Goal: Information Seeking & Learning: Check status

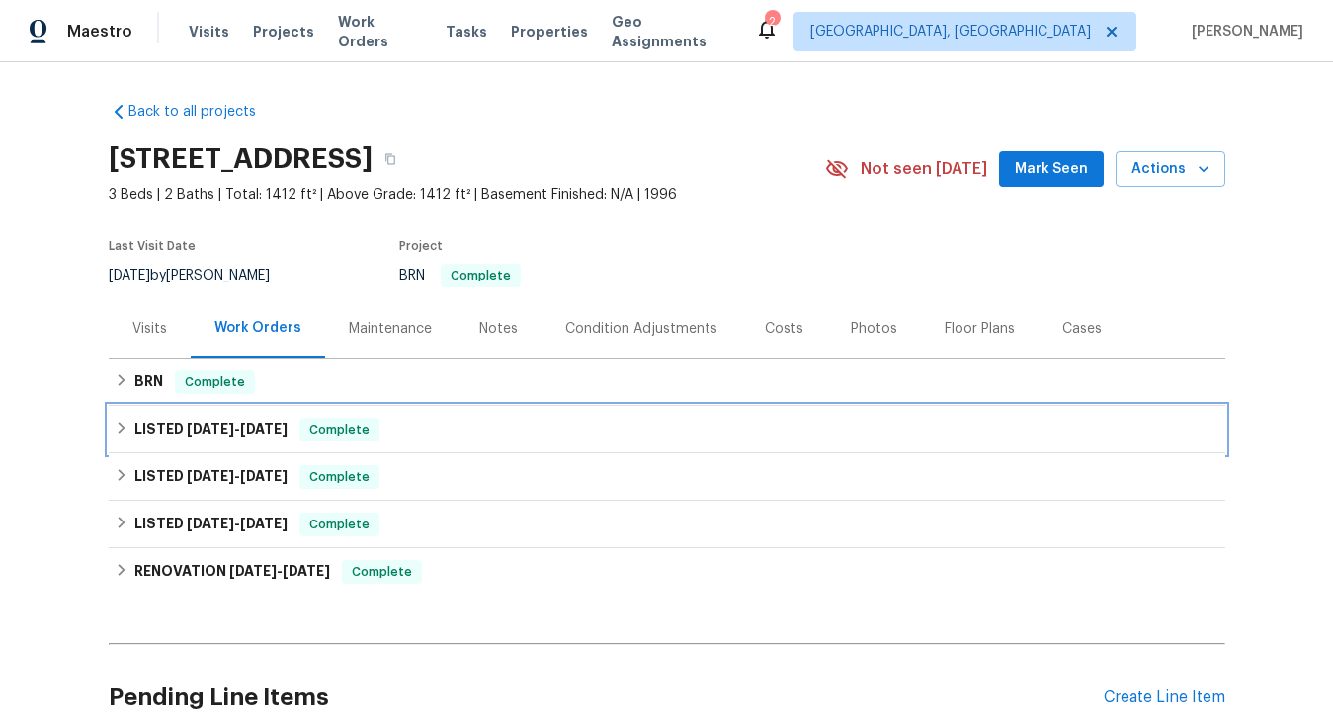
click at [148, 419] on h6 "LISTED [DATE] - [DATE]" at bounding box center [210, 430] width 153 height 24
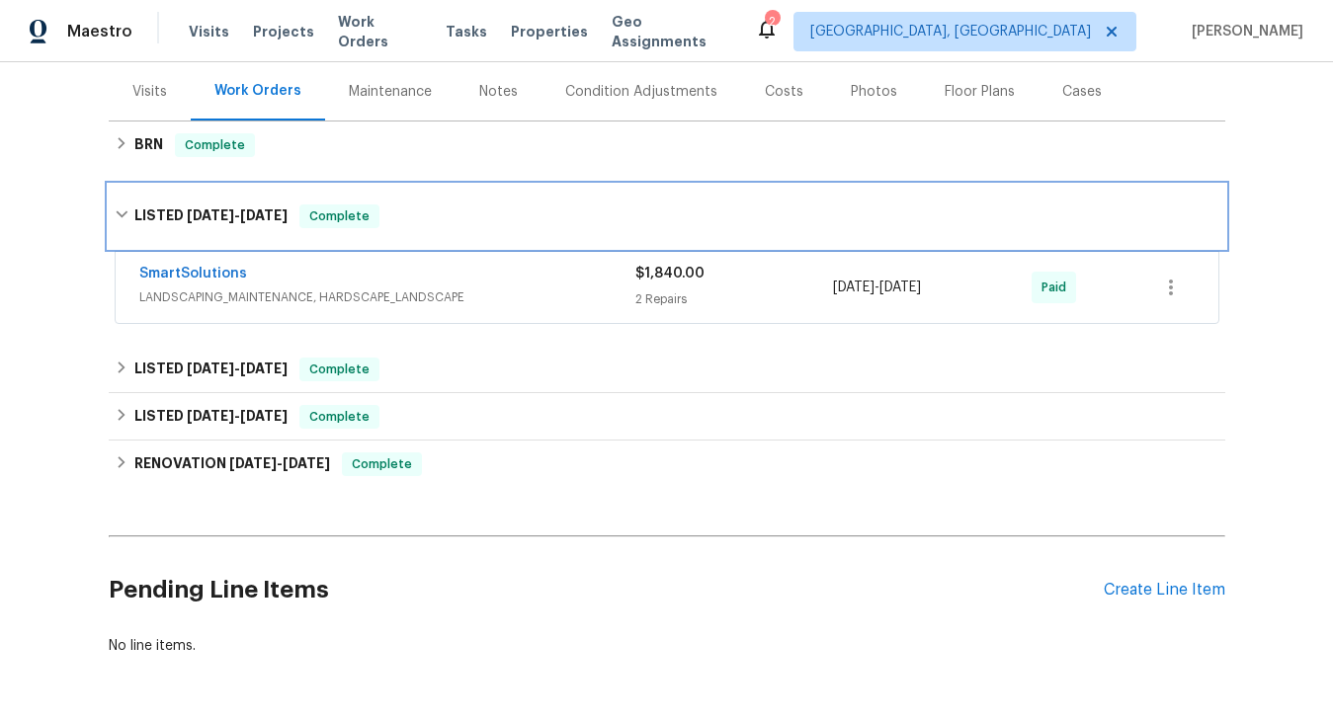
scroll to position [266, 0]
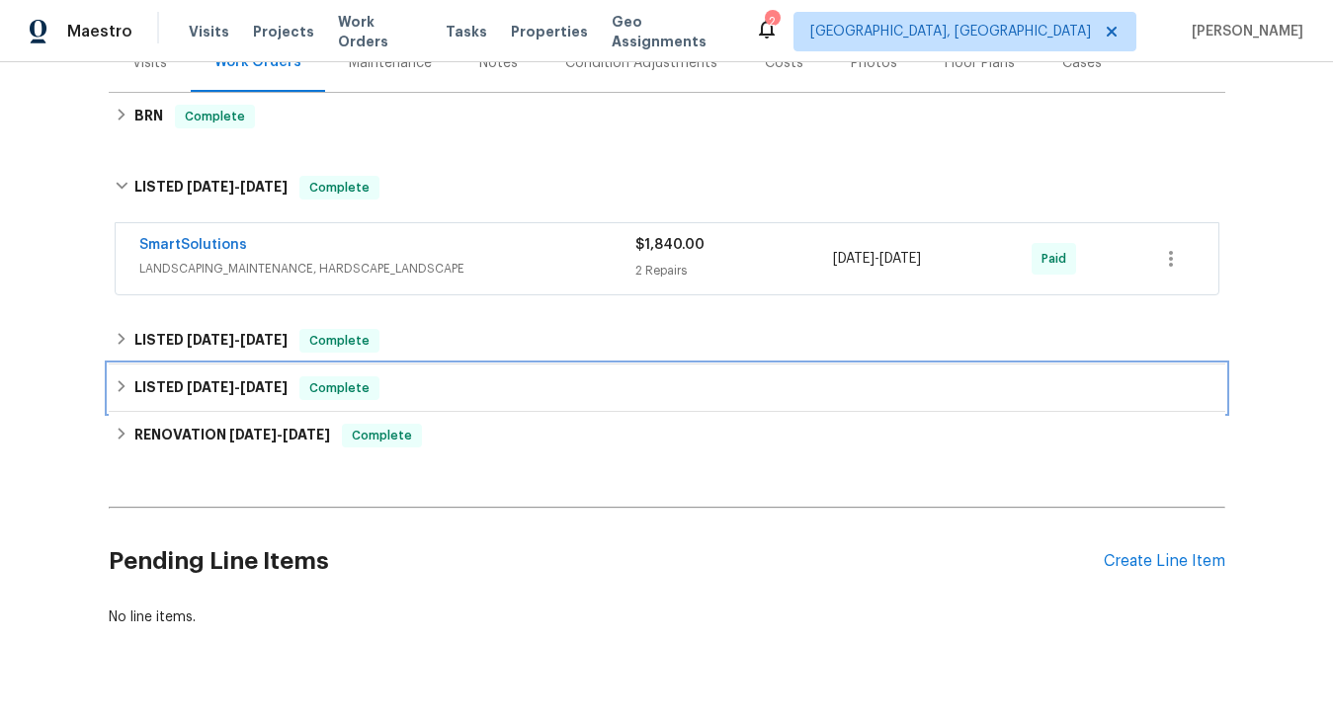
click at [254, 385] on span "[DATE]" at bounding box center [263, 387] width 47 height 14
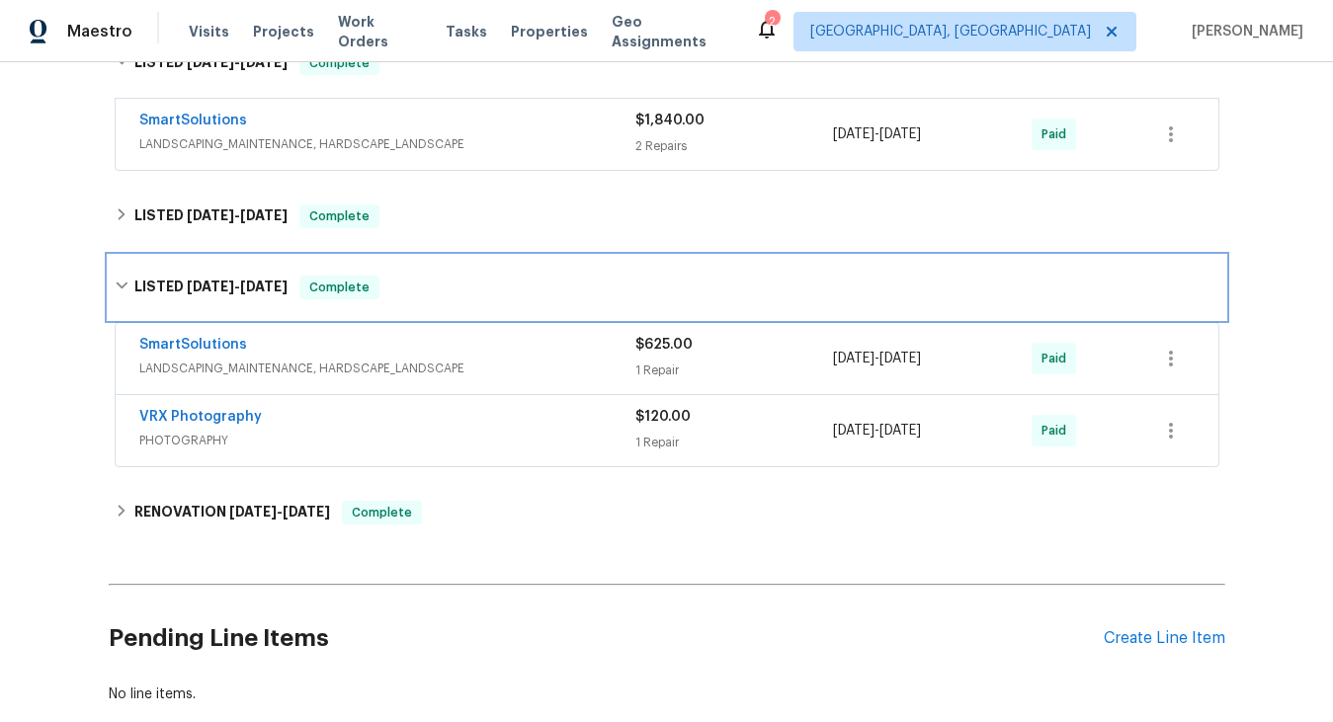
scroll to position [468, 0]
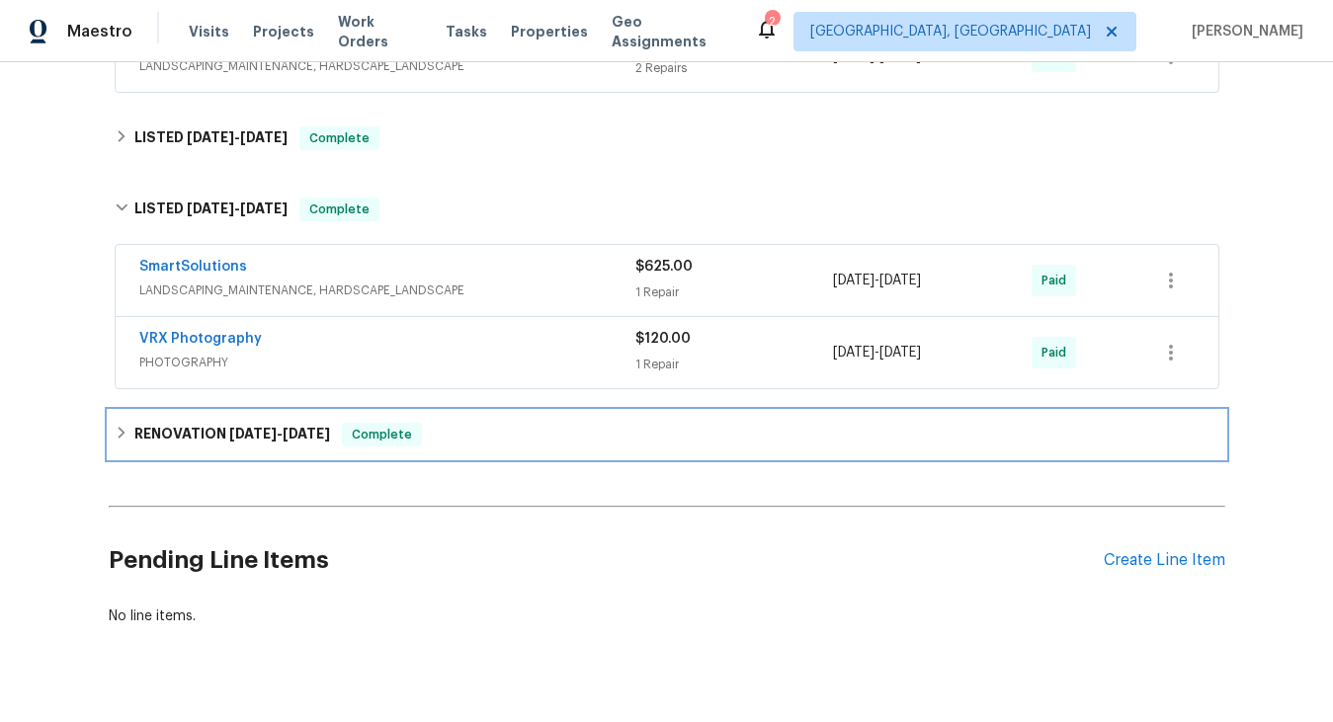
click at [305, 426] on h6 "RENOVATION [DATE] - [DATE]" at bounding box center [232, 435] width 196 height 24
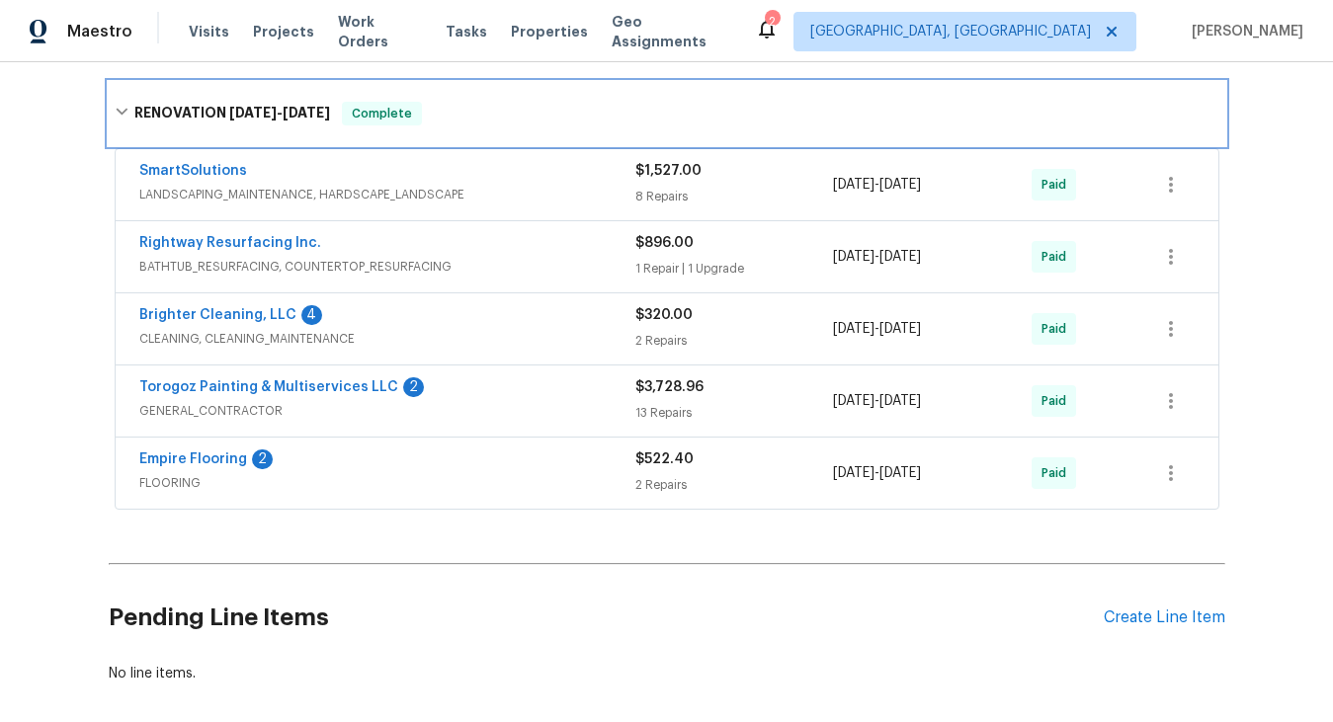
scroll to position [799, 0]
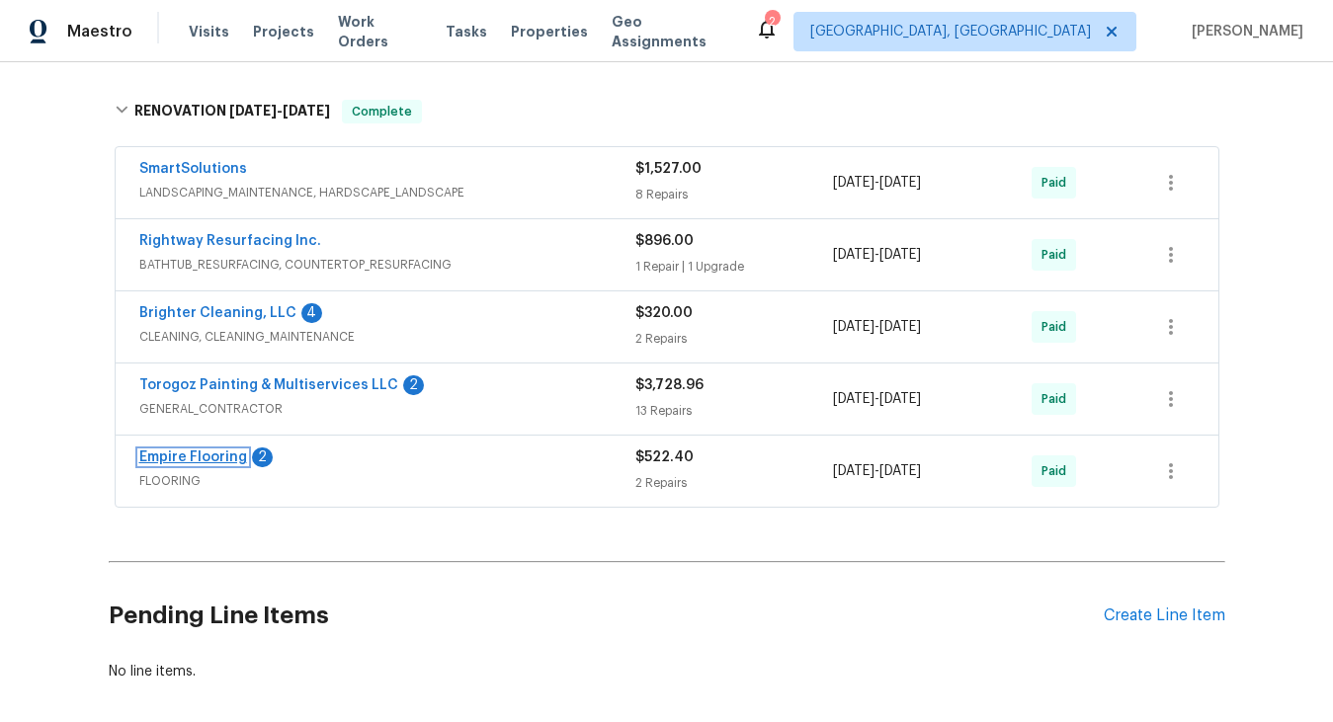
click at [212, 459] on link "Empire Flooring" at bounding box center [193, 458] width 108 height 14
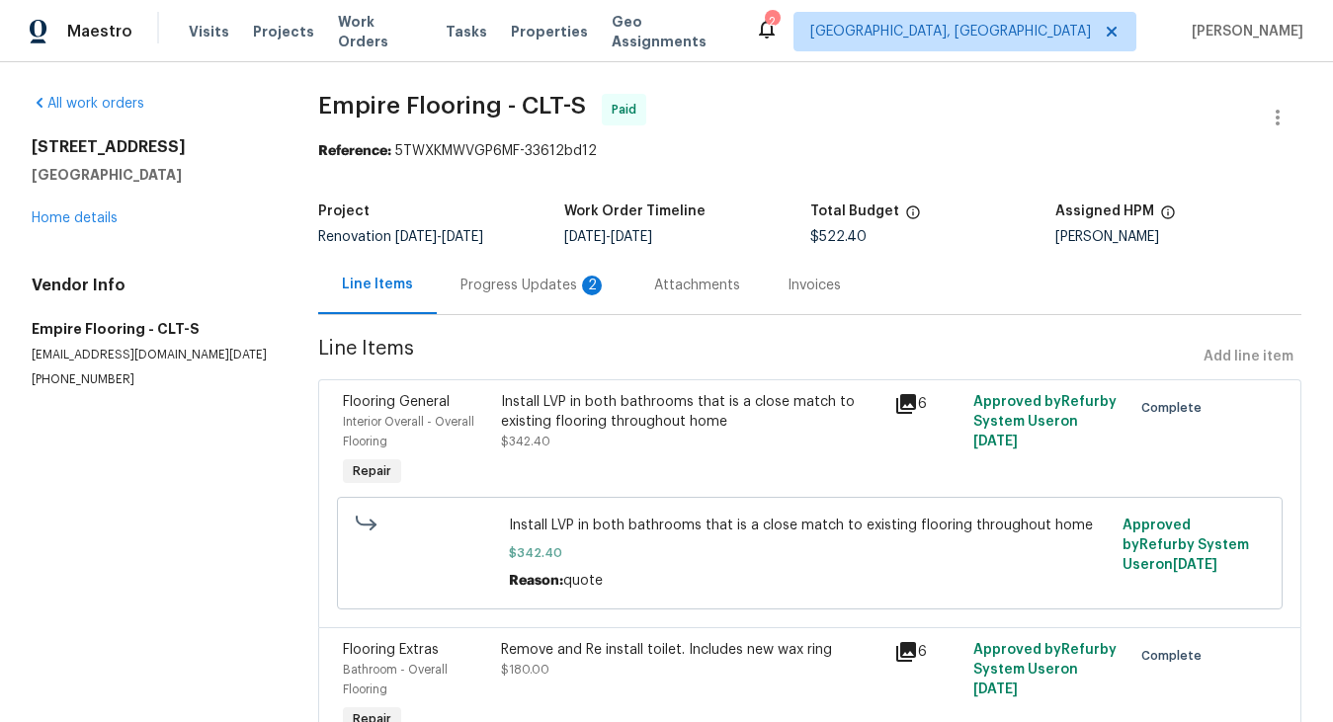
click at [554, 285] on div "Progress Updates 2" at bounding box center [533, 286] width 146 height 20
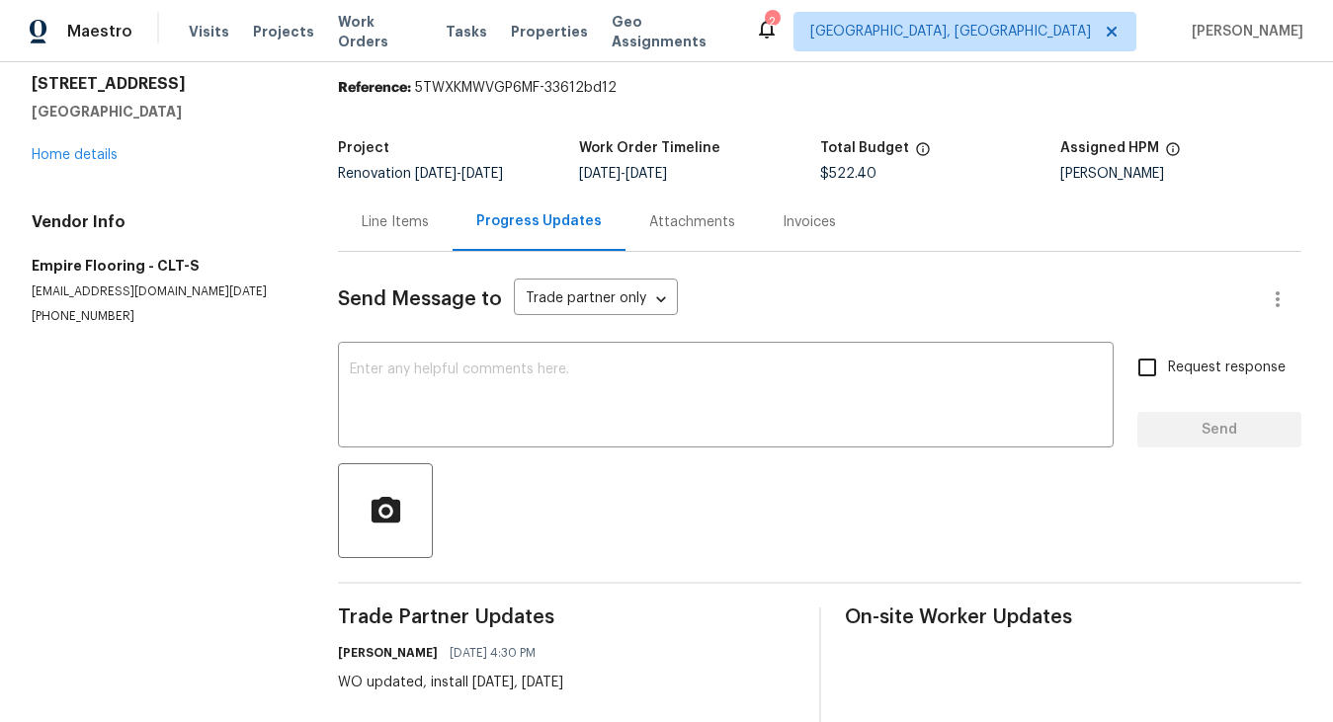
scroll to position [41, 0]
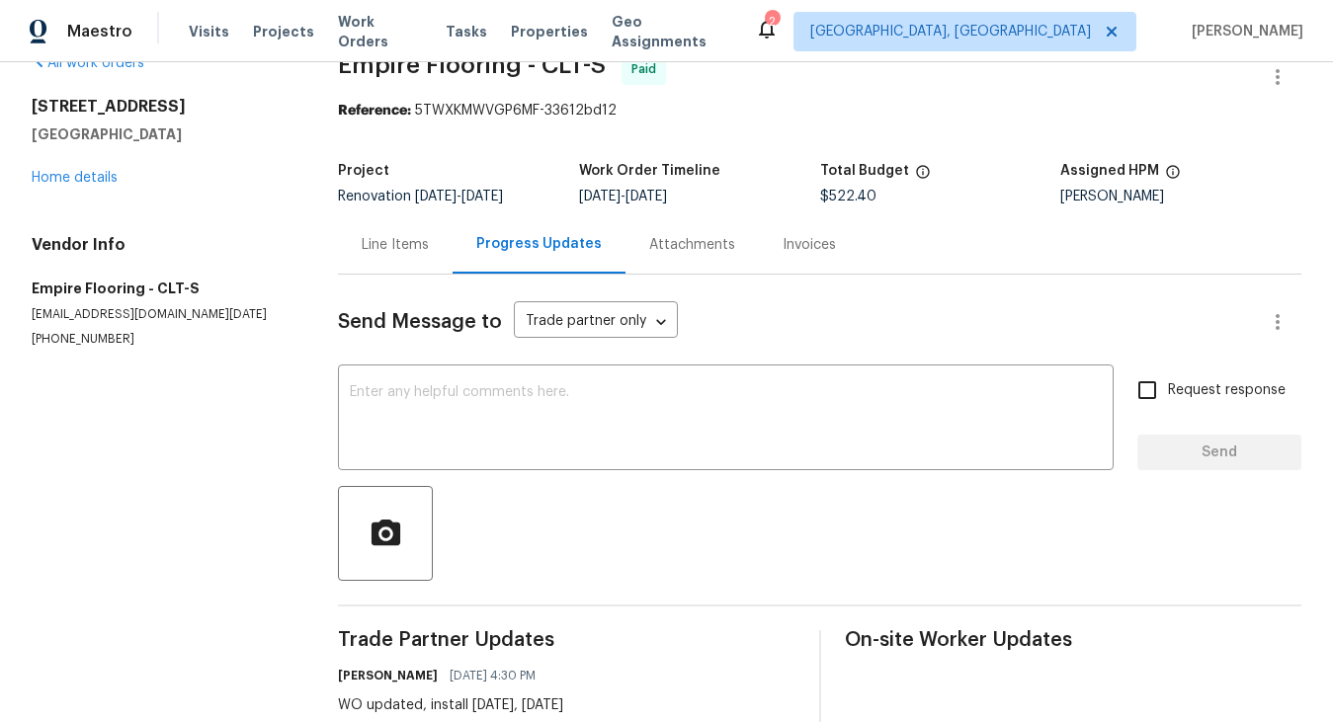
click at [705, 250] on div "Attachments" at bounding box center [692, 245] width 86 height 20
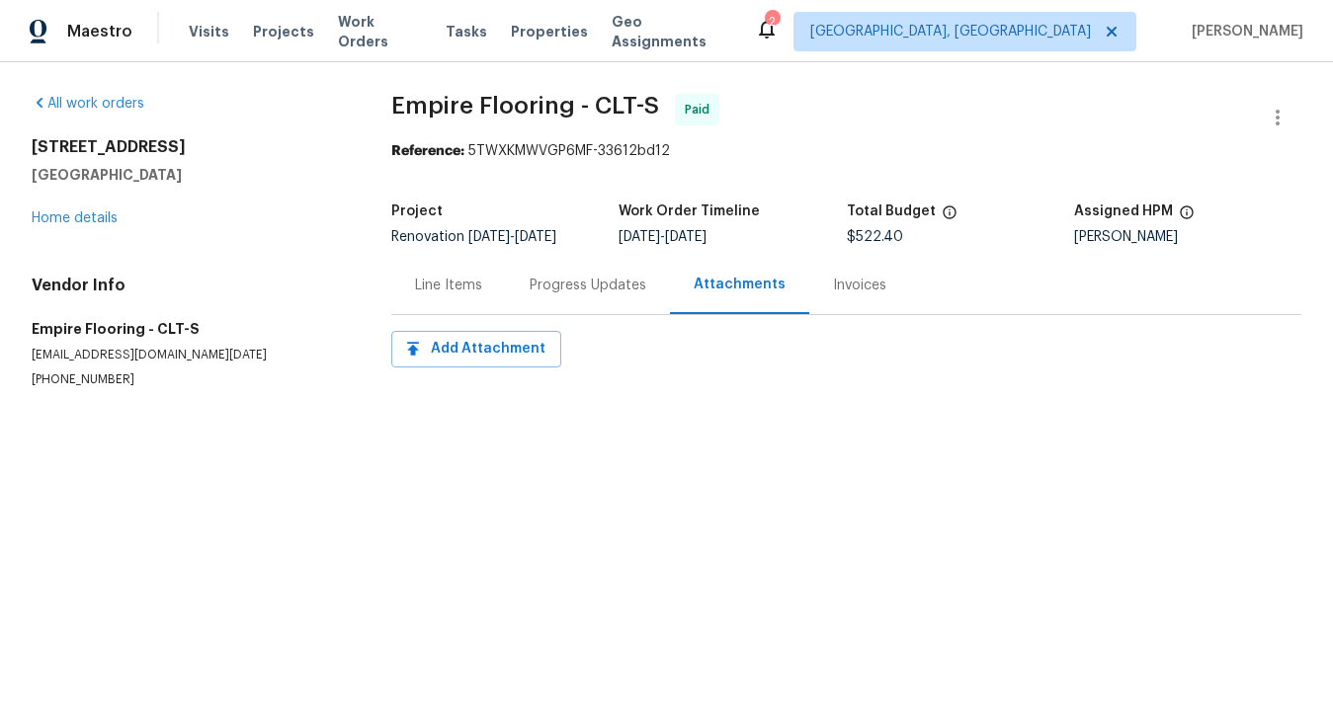
click at [851, 282] on div "Invoices" at bounding box center [859, 286] width 53 height 20
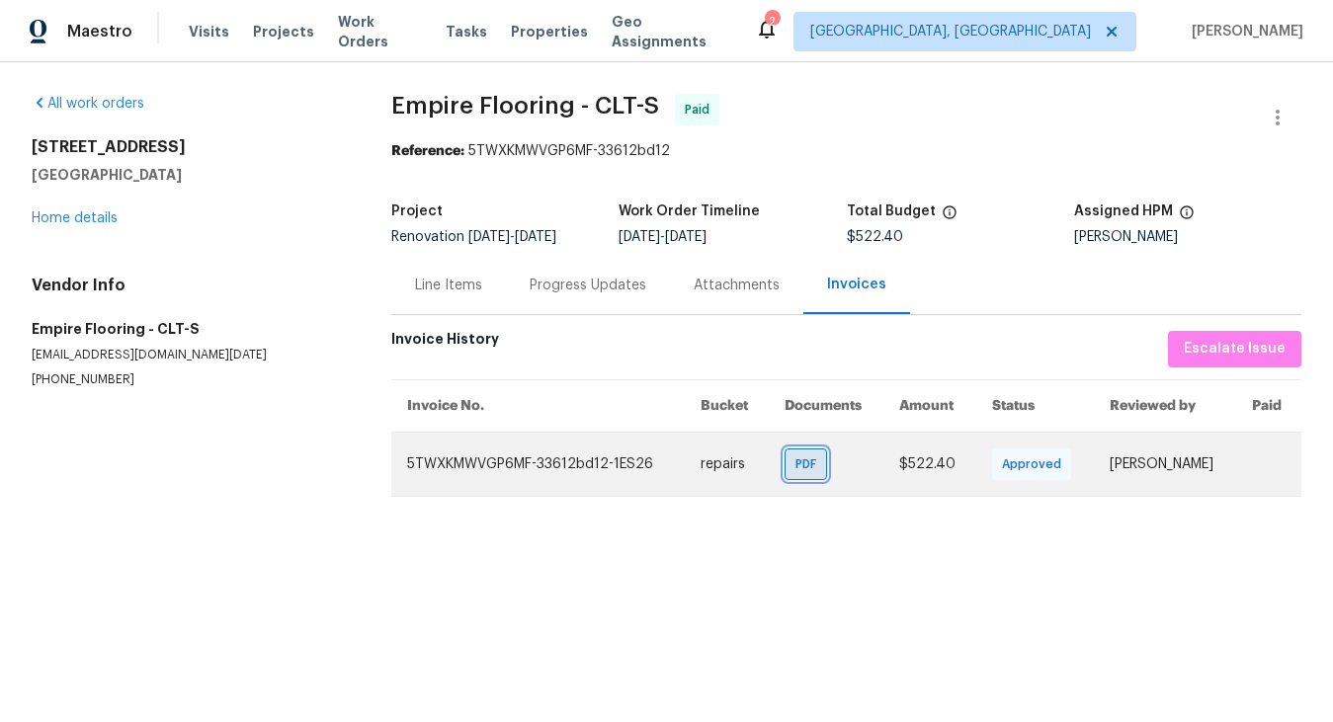
click at [822, 462] on span "PDF" at bounding box center [809, 465] width 29 height 20
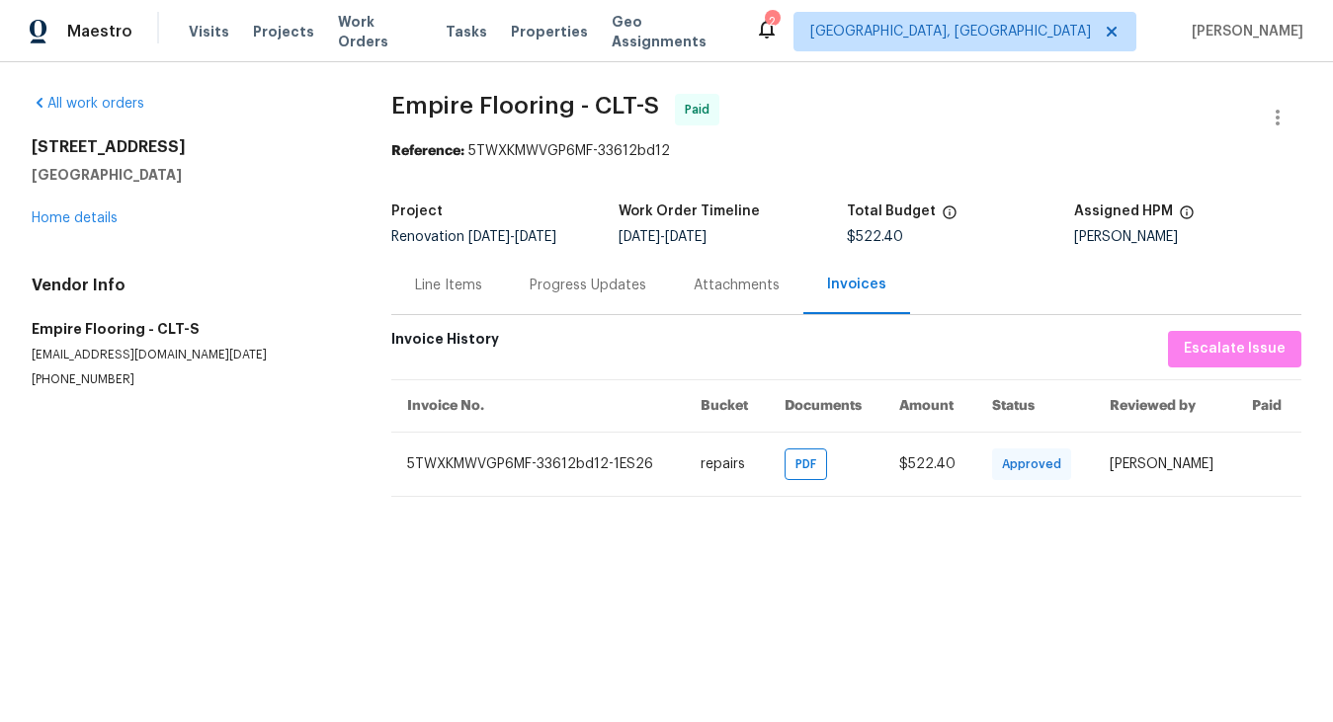
click at [849, 282] on div "Invoices" at bounding box center [856, 285] width 59 height 20
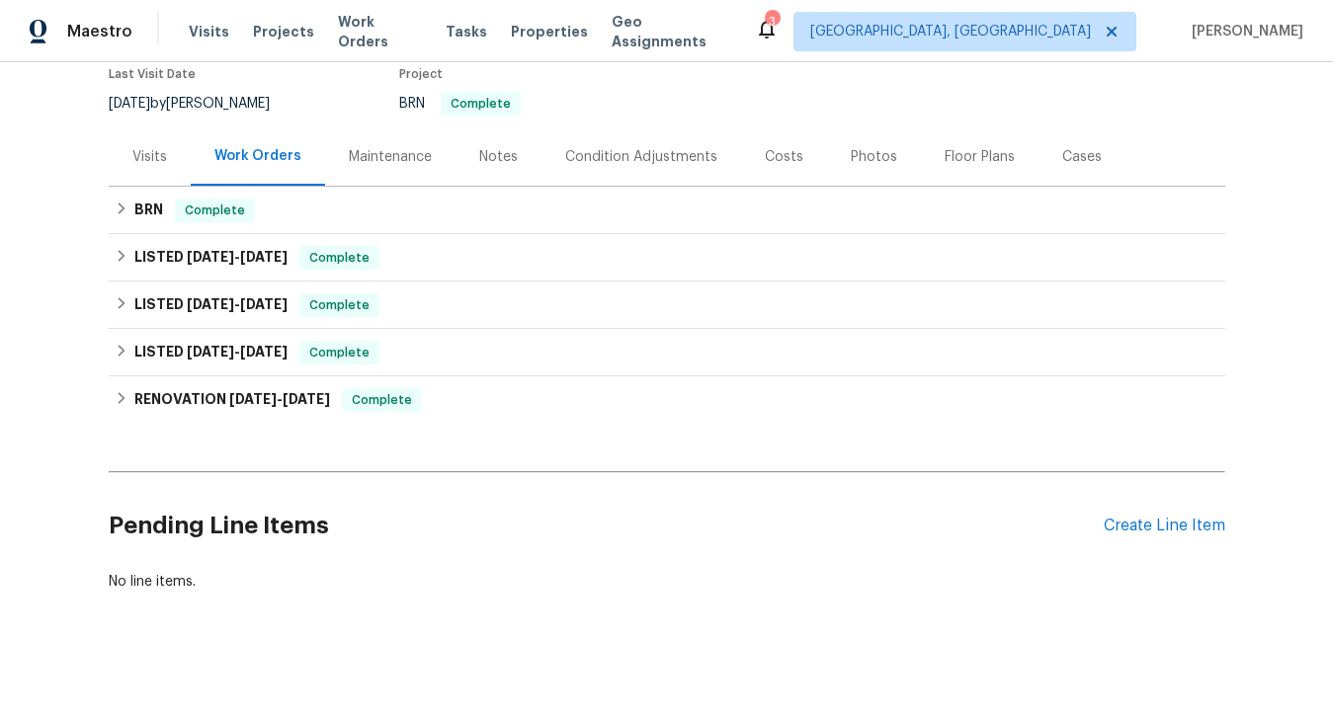
scroll to position [176, 0]
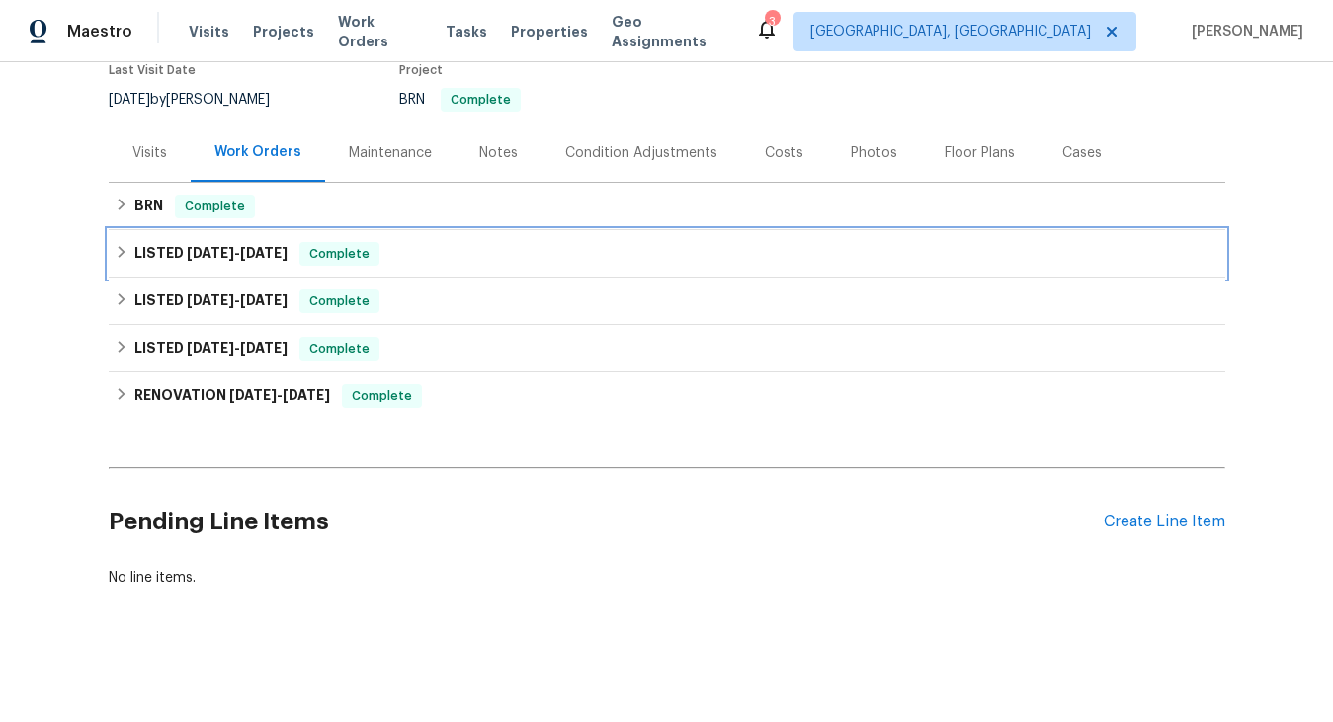
click at [209, 260] on h6 "LISTED 7/1/25 - 7/11/25" at bounding box center [210, 254] width 153 height 24
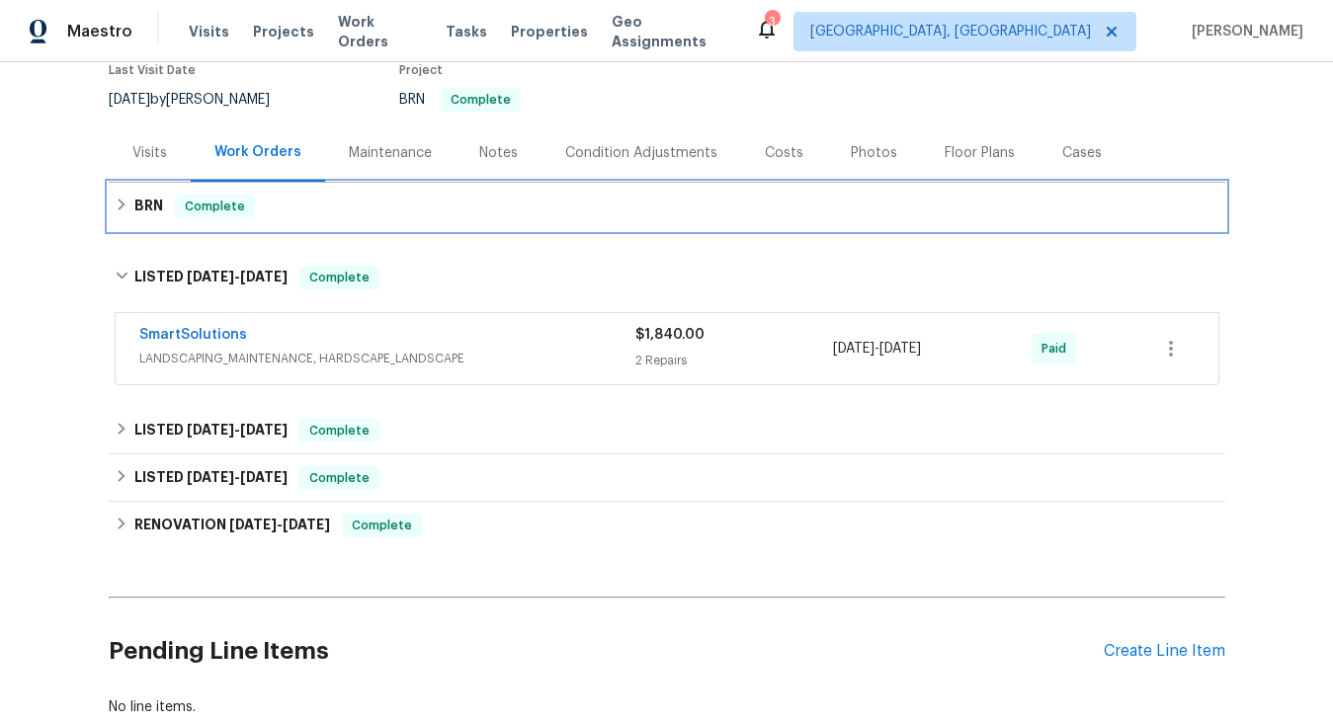
click at [151, 208] on h6 "BRN" at bounding box center [148, 207] width 29 height 24
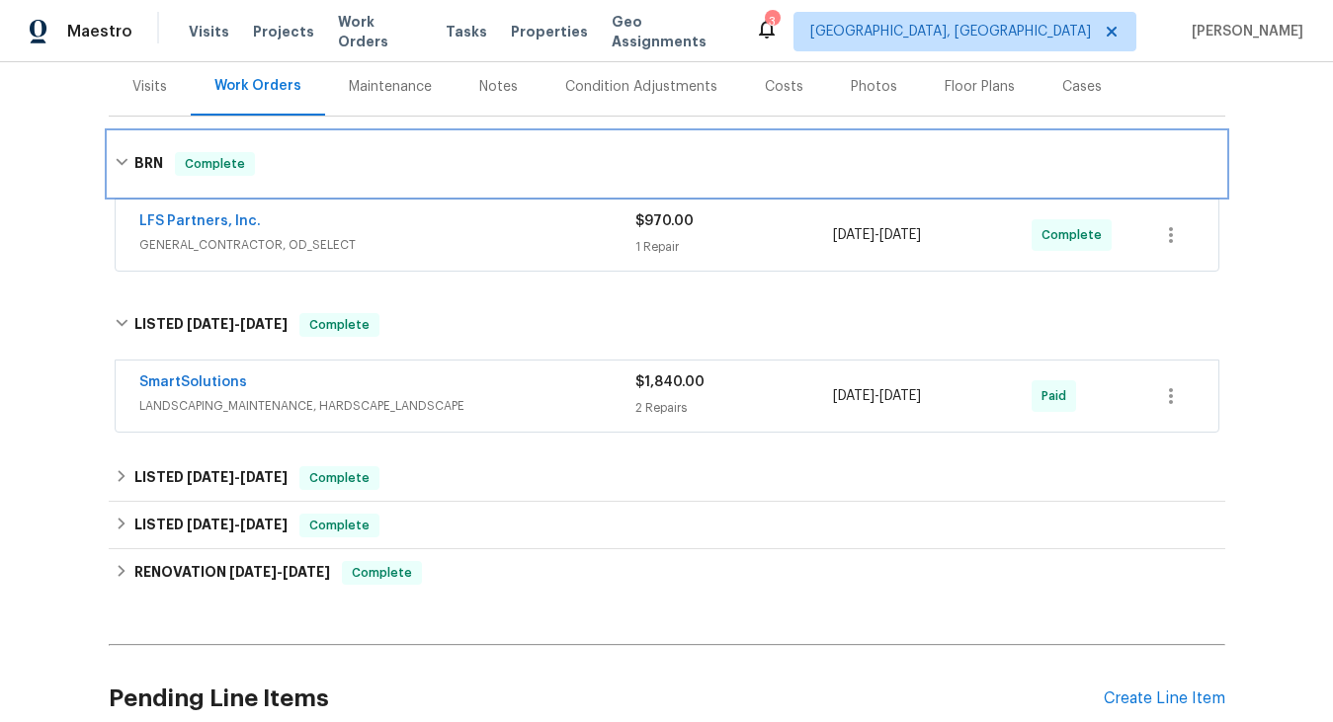
scroll to position [245, 0]
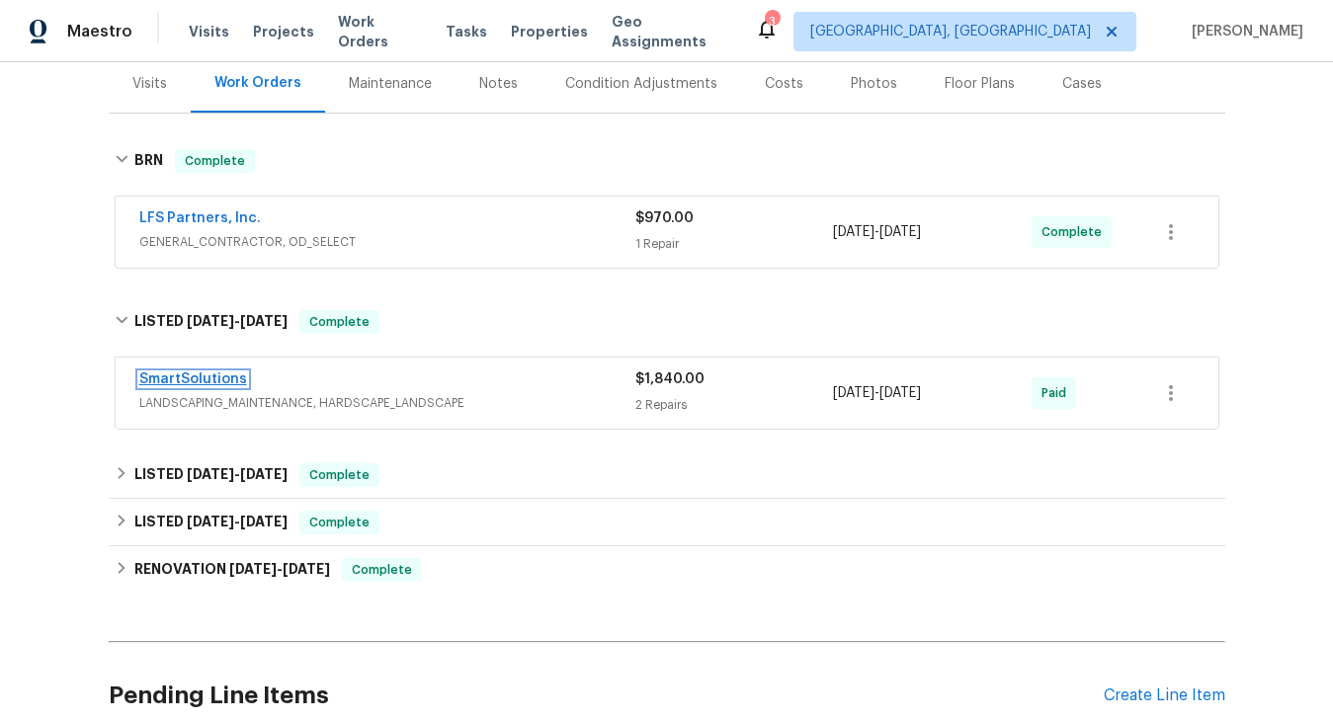
click at [211, 377] on link "SmartSolutions" at bounding box center [193, 380] width 108 height 14
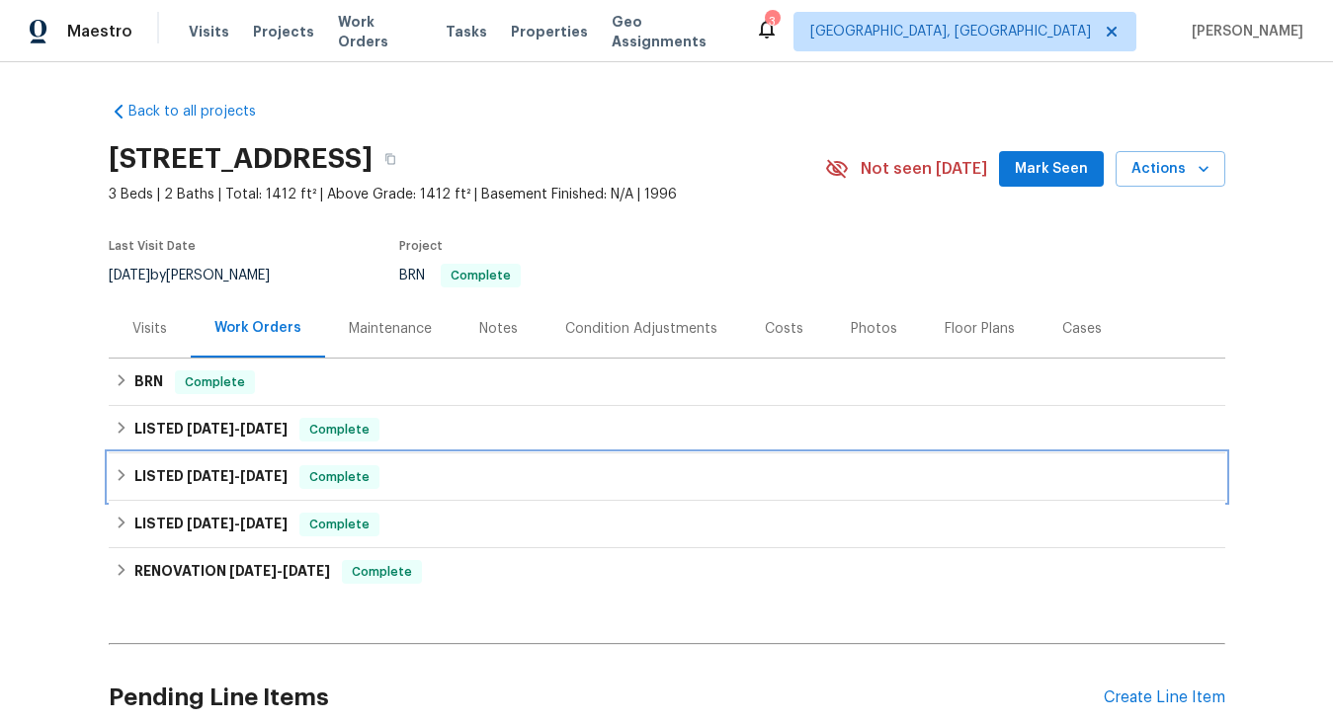
click at [241, 470] on span "[DATE]" at bounding box center [263, 476] width 47 height 14
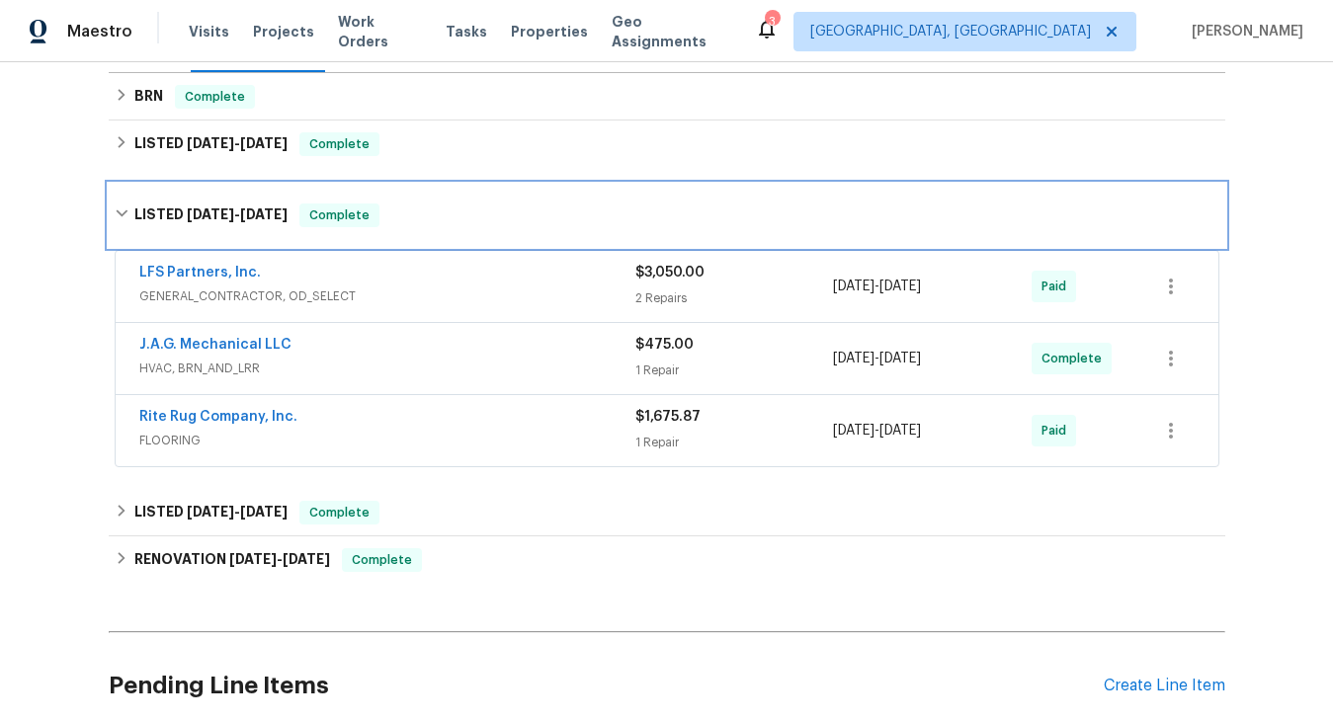
scroll to position [288, 0]
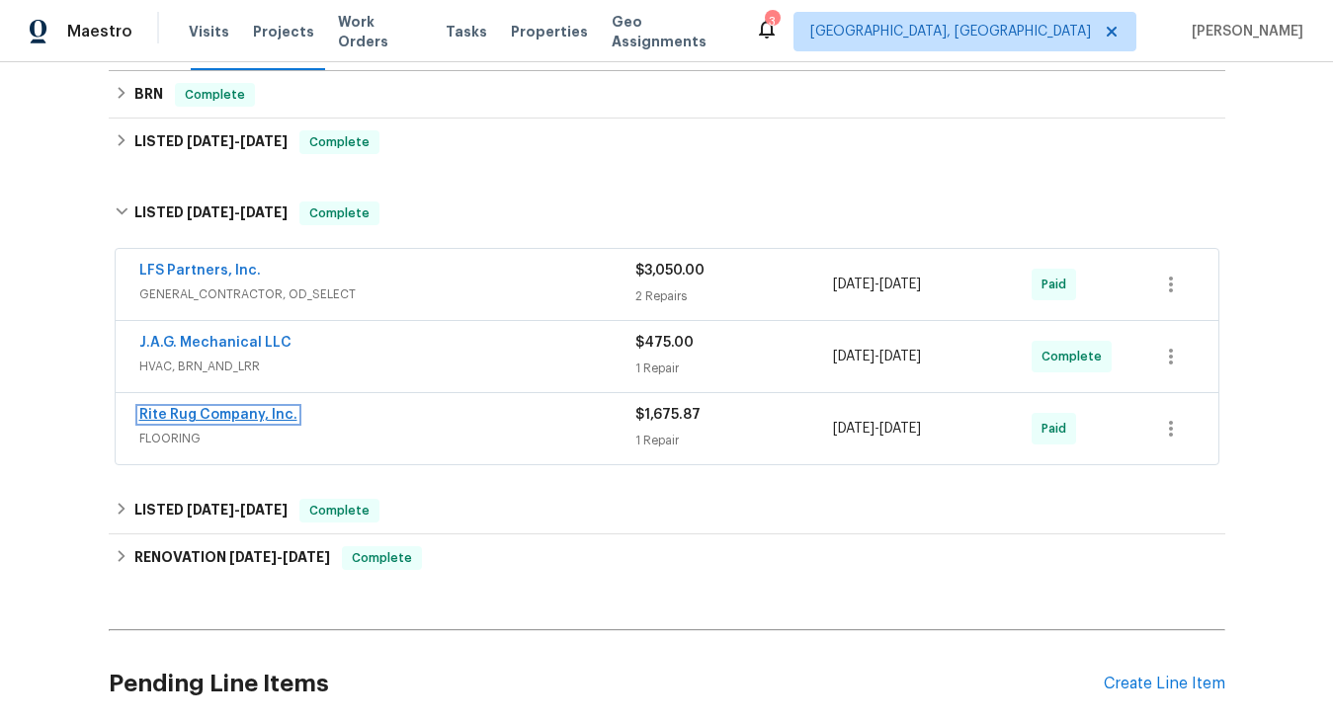
click at [228, 419] on link "Rite Rug Company, Inc." at bounding box center [218, 415] width 158 height 14
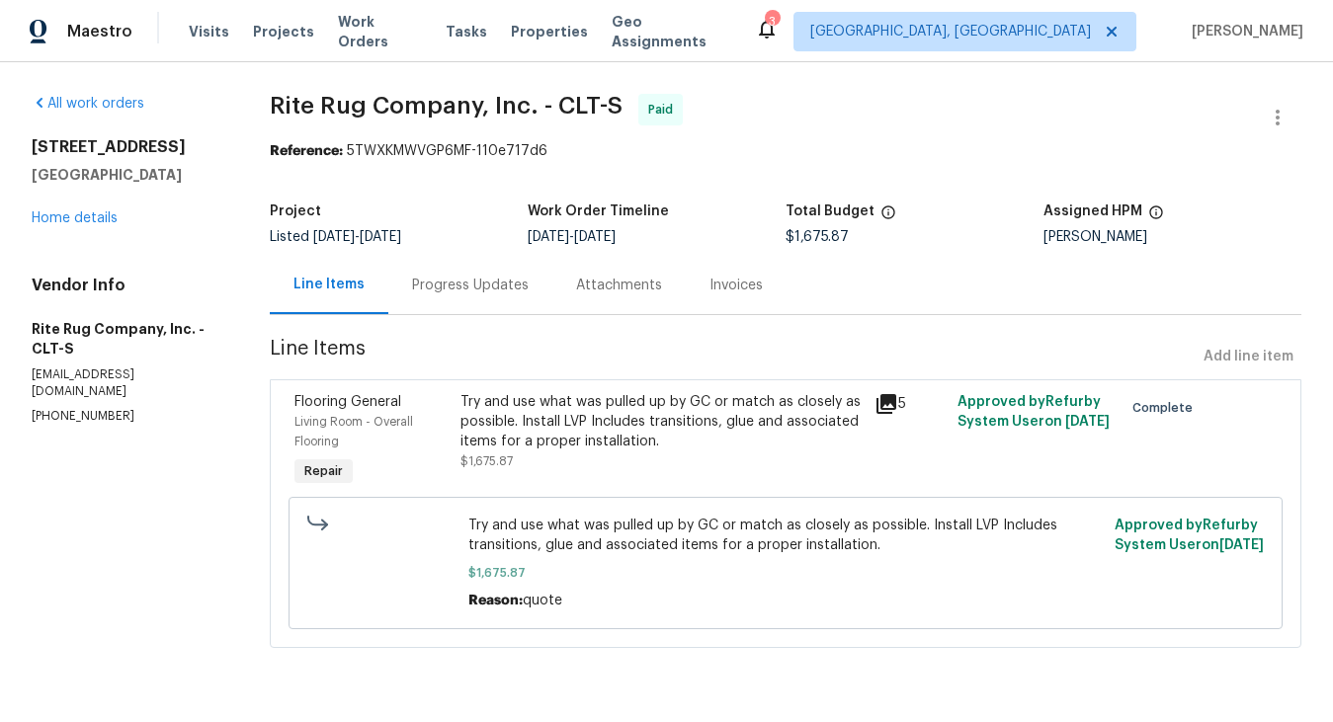
click at [488, 288] on div "Progress Updates" at bounding box center [470, 286] width 117 height 20
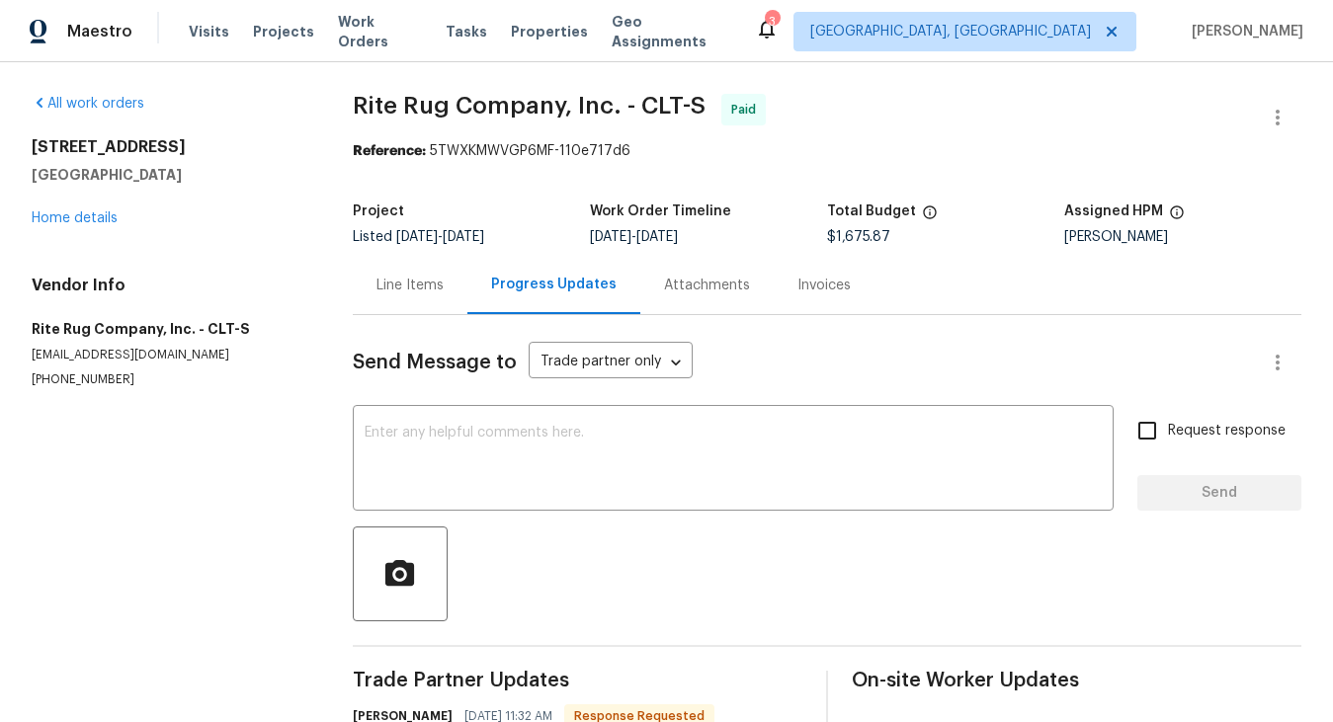
click at [676, 288] on div "Attachments" at bounding box center [707, 286] width 86 height 20
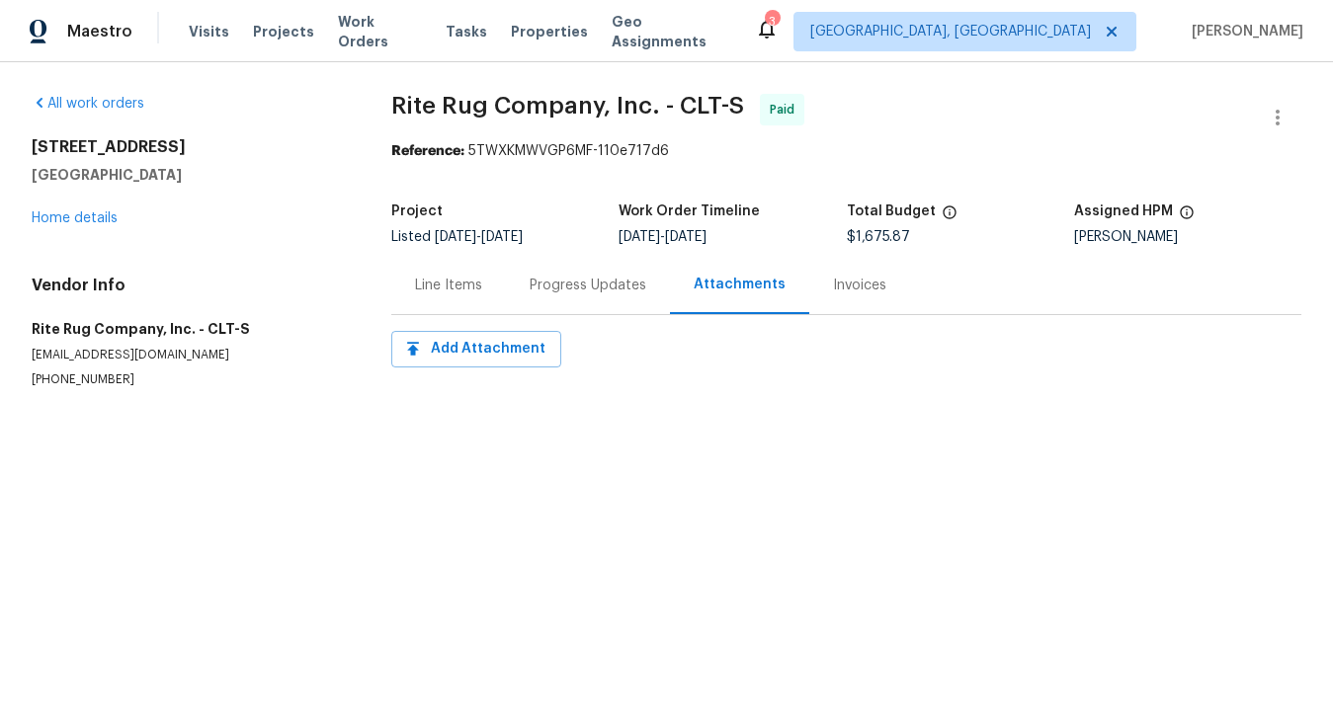
click at [488, 296] on div "Line Items" at bounding box center [448, 285] width 115 height 58
